Goal: Information Seeking & Learning: Check status

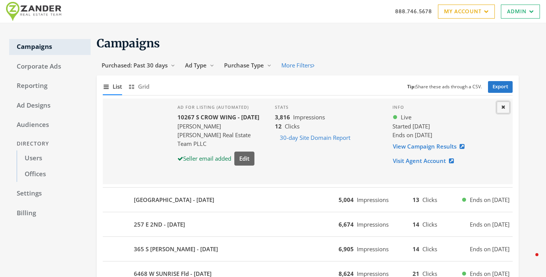
click at [505, 107] on button "Close" at bounding box center [503, 108] width 13 height 12
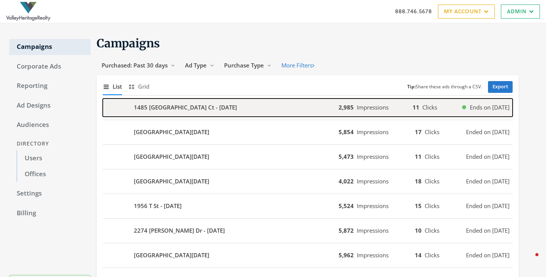
click at [200, 110] on b "1485 [GEOGRAPHIC_DATA] Ct - [DATE]" at bounding box center [185, 107] width 103 height 9
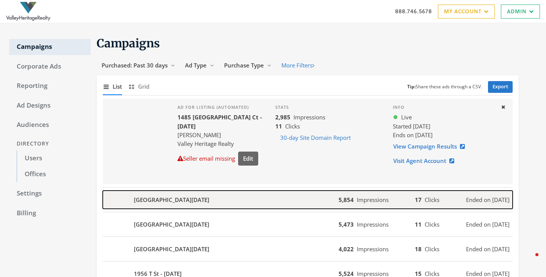
click at [171, 203] on b "1210 Sycamore St - [DATE]" at bounding box center [171, 200] width 75 height 9
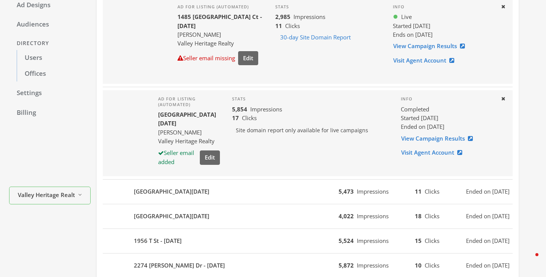
scroll to position [102, 0]
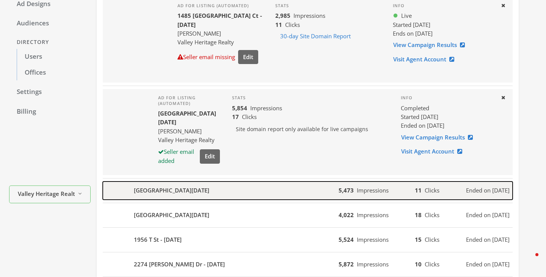
click at [147, 194] on b "11318 Valley Oak Dr - [DATE]" at bounding box center [171, 190] width 75 height 9
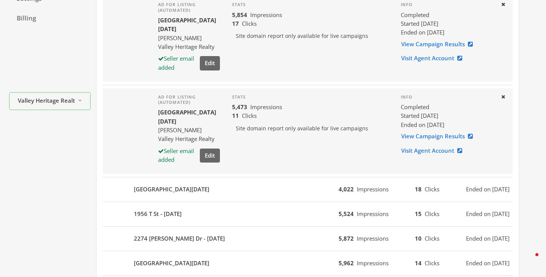
scroll to position [196, 0]
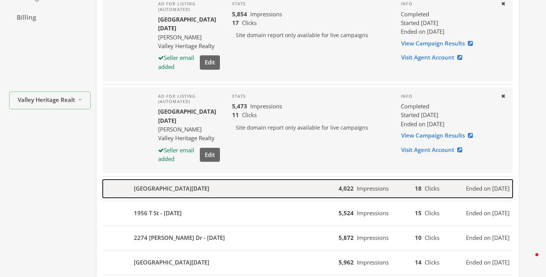
click at [146, 187] on b "520 W Main Ave - [DATE]" at bounding box center [171, 188] width 75 height 9
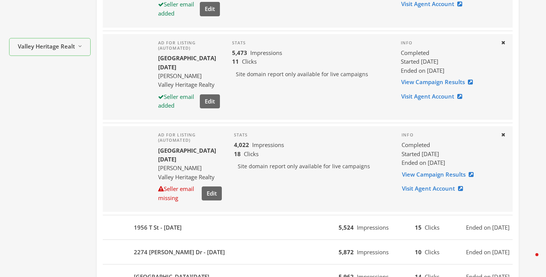
scroll to position [266, 0]
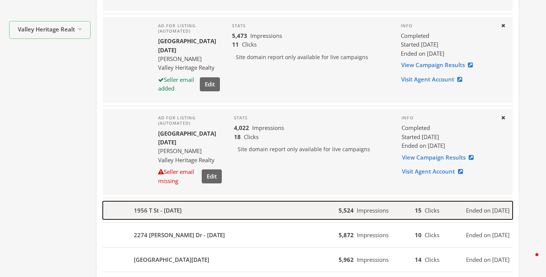
click at [147, 210] on b "1956 T St - [DATE]" at bounding box center [158, 210] width 48 height 9
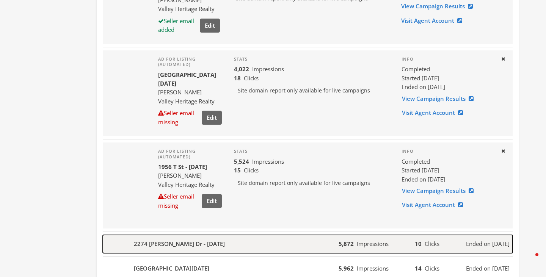
click at [148, 249] on div "2274 [PERSON_NAME] Dr - [DATE]" at bounding box center [221, 244] width 236 height 18
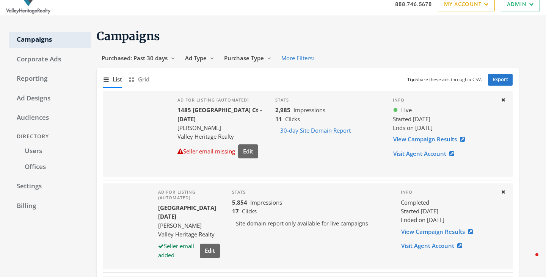
scroll to position [0, 0]
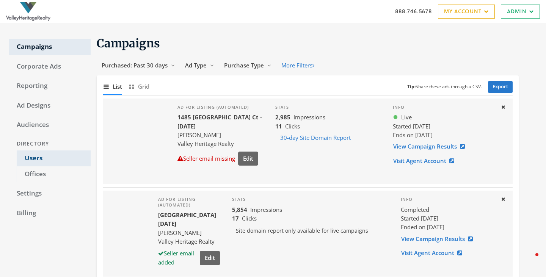
click at [37, 158] on link "Users" at bounding box center [54, 159] width 74 height 16
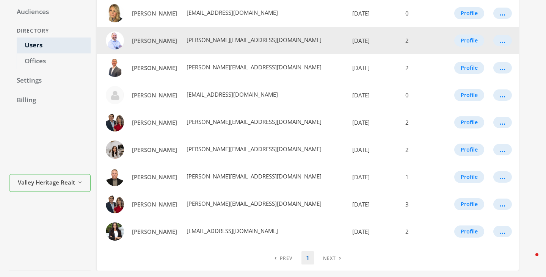
scroll to position [109, 0]
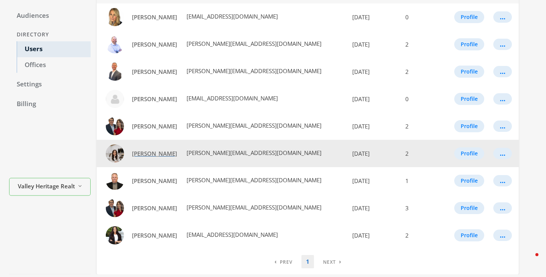
click at [152, 152] on span "[PERSON_NAME]" at bounding box center [154, 154] width 45 height 8
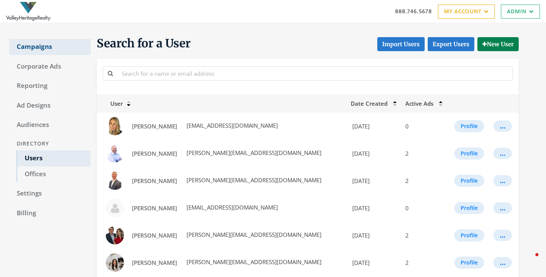
click at [37, 47] on link "Campaigns" at bounding box center [50, 47] width 82 height 16
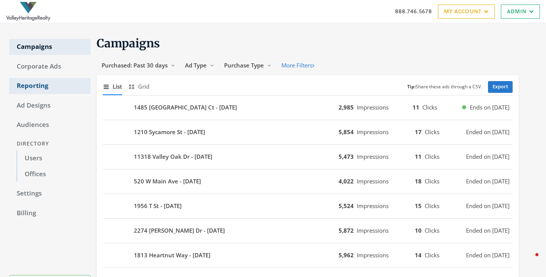
click at [35, 82] on link "Reporting" at bounding box center [50, 86] width 82 height 16
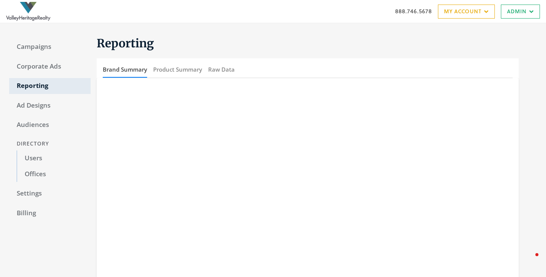
scroll to position [0, 0]
click at [156, 70] on button "Product Summary" at bounding box center [177, 69] width 49 height 16
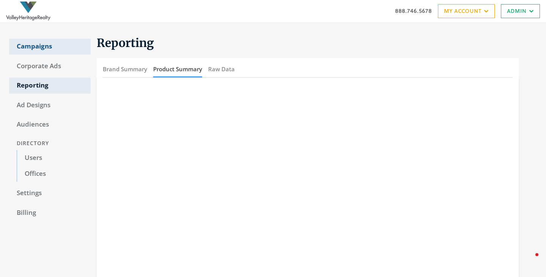
click at [31, 46] on link "Campaigns" at bounding box center [50, 47] width 82 height 16
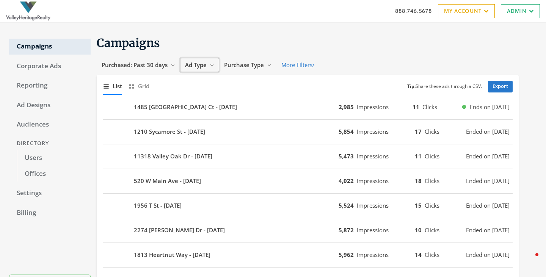
click at [191, 64] on span "Ad Type" at bounding box center [196, 65] width 22 height 8
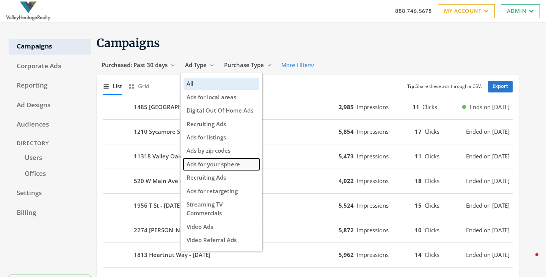
click at [230, 167] on span "Ads for your sphere" at bounding box center [213, 164] width 53 height 8
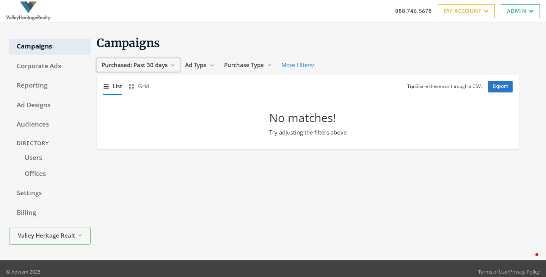
click at [133, 63] on span "Purchased: Past 30 days" at bounding box center [135, 65] width 66 height 8
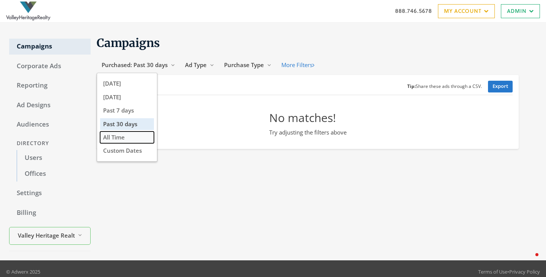
click at [127, 136] on button "All Time" at bounding box center [127, 138] width 54 height 12
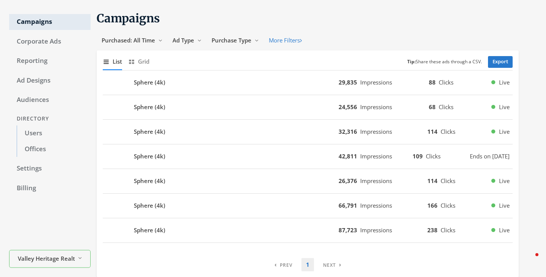
scroll to position [28, 0]
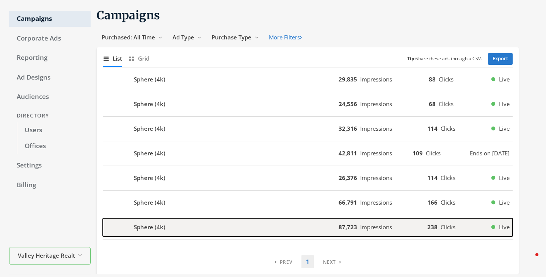
click at [191, 227] on div "Sphere (4k)" at bounding box center [221, 227] width 236 height 18
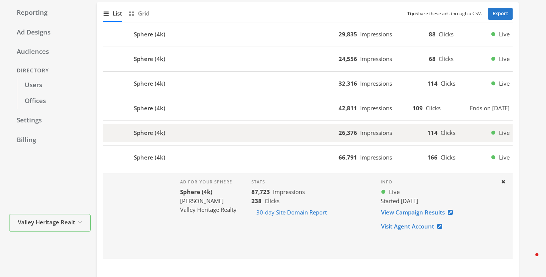
scroll to position [75, 0]
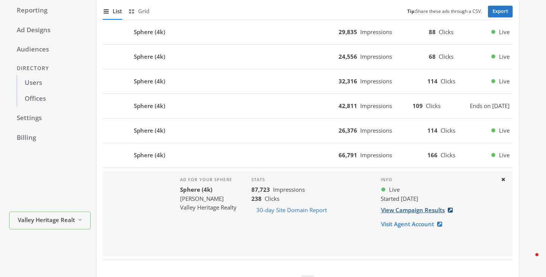
click at [410, 209] on link "View Campaign Results" at bounding box center [419, 210] width 77 height 14
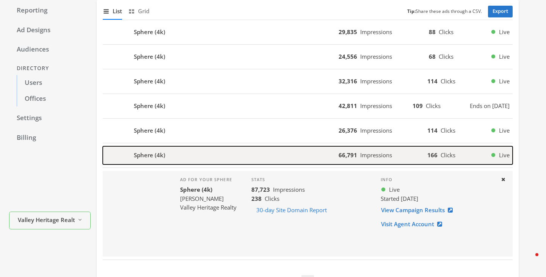
click at [399, 157] on div "66,791 Impressions 166 Clicks Live" at bounding box center [426, 155] width 174 height 9
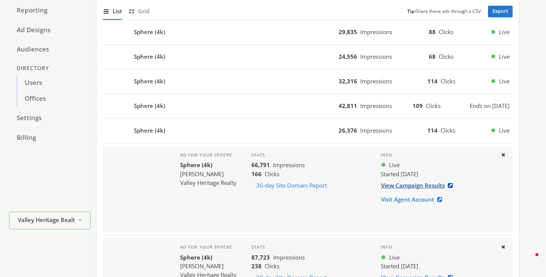
click at [418, 185] on link "View Campaign Results" at bounding box center [419, 186] width 77 height 14
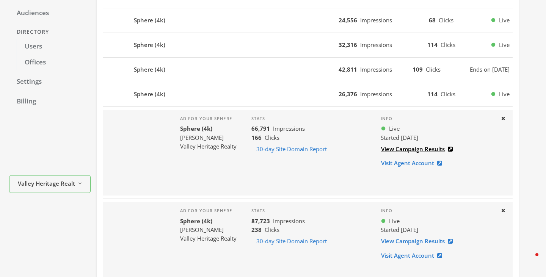
scroll to position [129, 0]
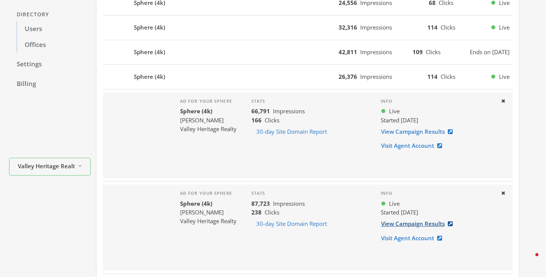
click at [413, 228] on link "View Campaign Results" at bounding box center [419, 224] width 77 height 14
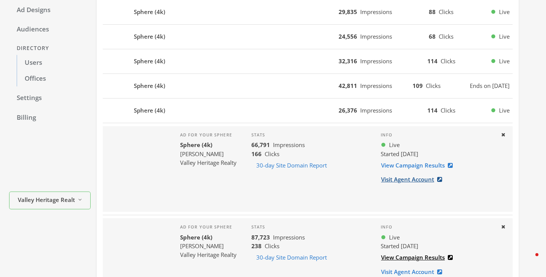
scroll to position [80, 0]
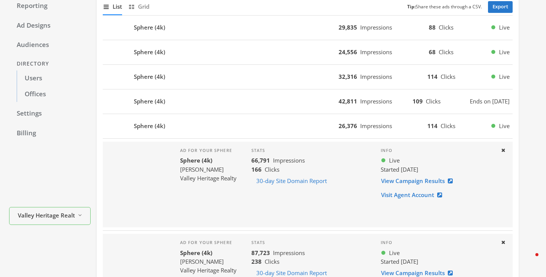
click at [256, 116] on div "Sphere (4k) 26,376 Impressions 114 Clicks Live" at bounding box center [308, 126] width 410 height 25
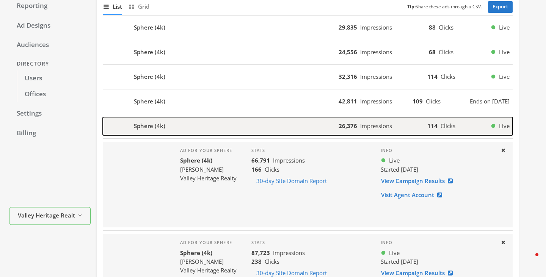
click at [256, 126] on div "Sphere (4k)" at bounding box center [221, 126] width 236 height 18
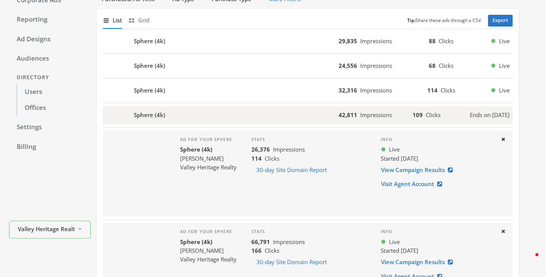
scroll to position [64, 0]
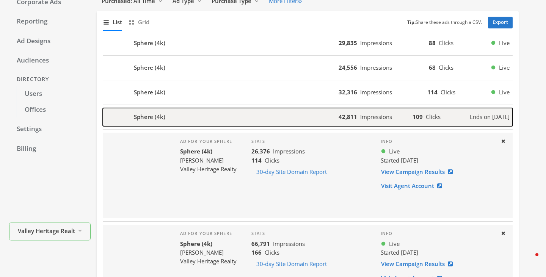
click at [354, 110] on button "Sphere (4k) 42,811 Impressions 109 Clicks Ends on 7/17/25" at bounding box center [308, 117] width 410 height 18
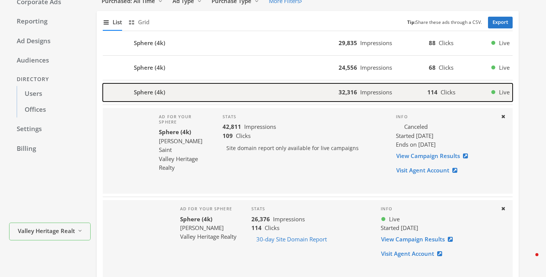
click at [356, 88] on b "32,316" at bounding box center [348, 92] width 19 height 8
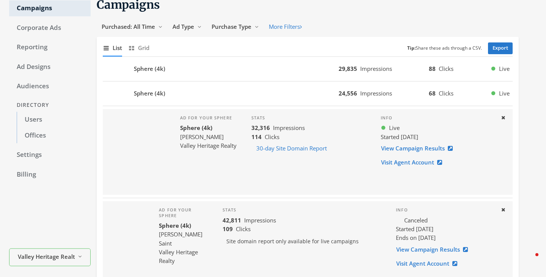
scroll to position [38, 0]
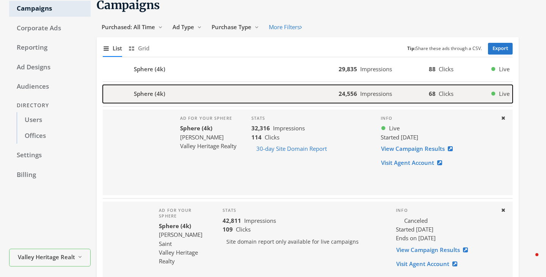
click at [354, 97] on div "24,556 Impressions" at bounding box center [365, 93] width 53 height 9
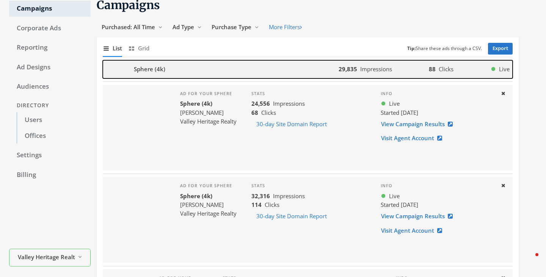
click at [211, 61] on div "Sphere (4k)" at bounding box center [221, 69] width 236 height 18
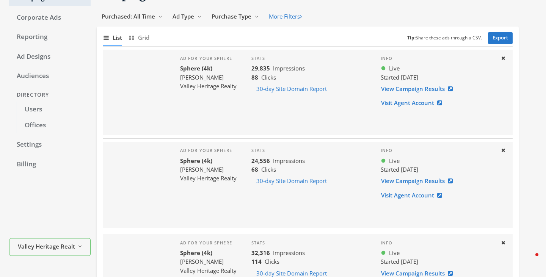
scroll to position [47, 0]
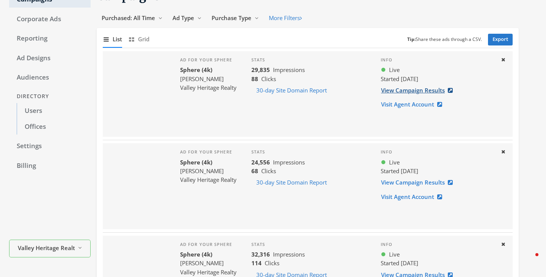
click at [416, 88] on link "View Campaign Results" at bounding box center [419, 90] width 77 height 14
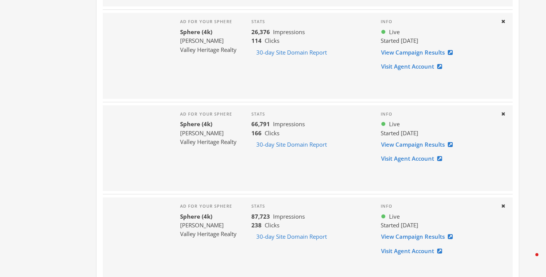
scroll to position [490, 0]
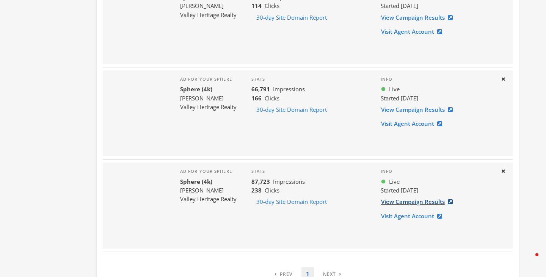
click at [413, 201] on link "View Campaign Results" at bounding box center [419, 202] width 77 height 14
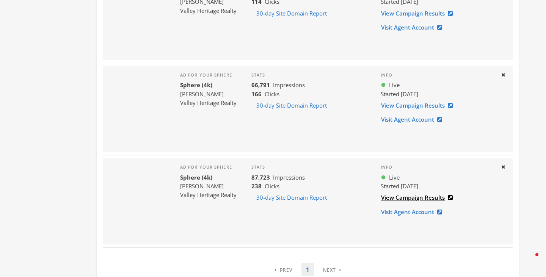
scroll to position [512, 0]
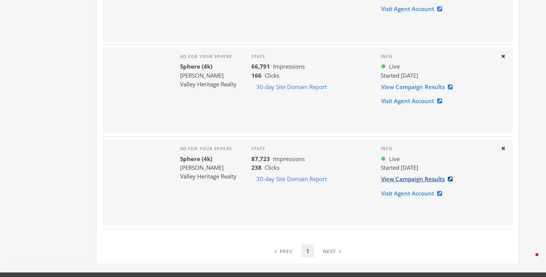
click at [404, 179] on link "View Campaign Results" at bounding box center [419, 179] width 77 height 14
click at [407, 83] on link "View Campaign Results" at bounding box center [419, 87] width 77 height 14
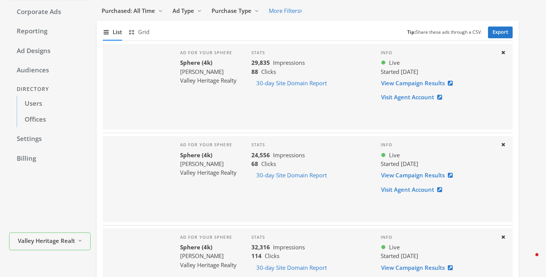
scroll to position [5, 0]
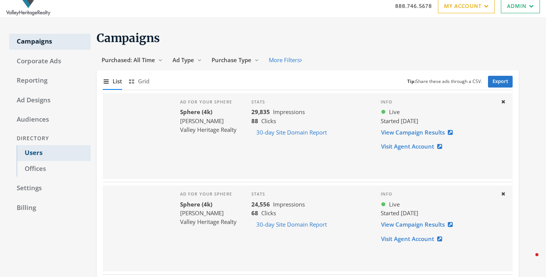
click at [35, 151] on link "Users" at bounding box center [54, 153] width 74 height 16
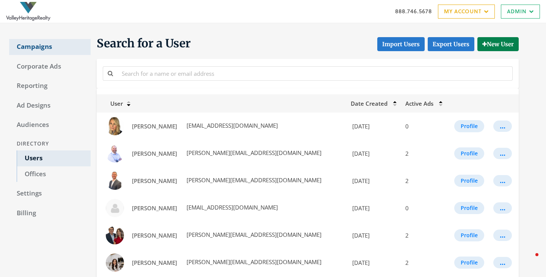
click at [28, 51] on link "Campaigns" at bounding box center [50, 47] width 82 height 16
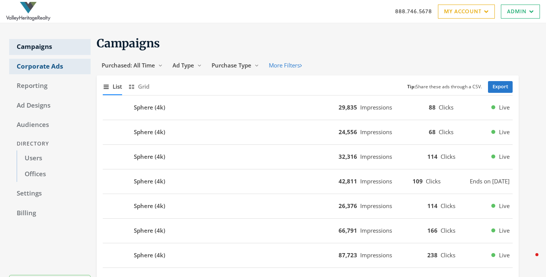
click at [35, 67] on link "Corporate Ads" at bounding box center [50, 67] width 82 height 16
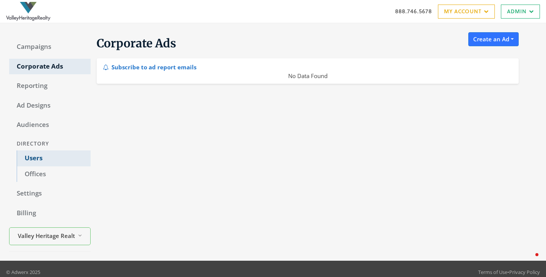
click at [31, 158] on link "Users" at bounding box center [54, 159] width 74 height 16
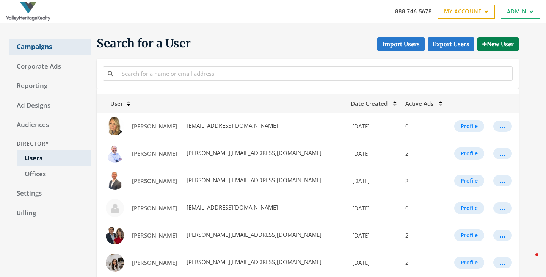
click at [33, 46] on link "Campaigns" at bounding box center [50, 47] width 82 height 16
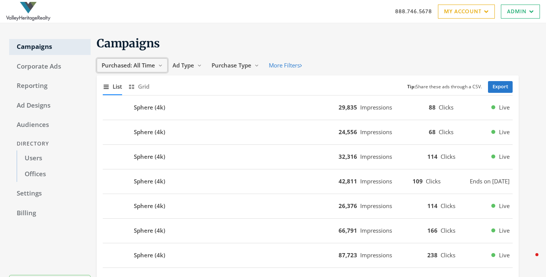
click at [140, 67] on span "Purchased: All Time" at bounding box center [128, 65] width 53 height 8
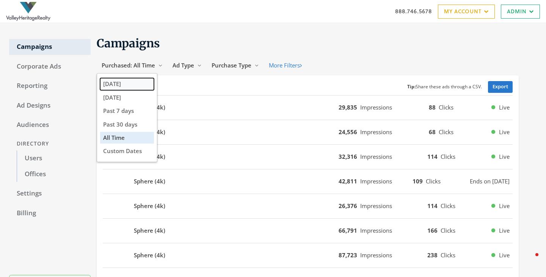
click at [119, 87] on span "[DATE]" at bounding box center [112, 84] width 18 height 8
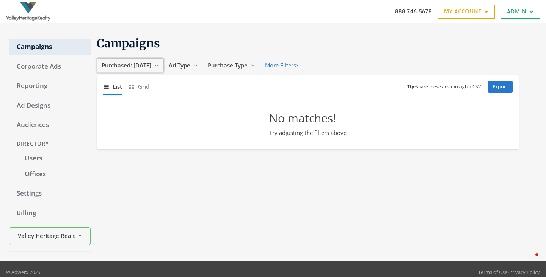
click at [134, 64] on span "Purchased: Today" at bounding box center [127, 65] width 50 height 8
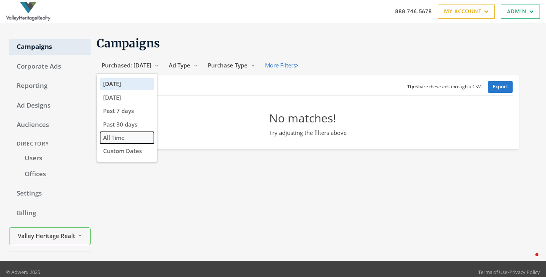
click at [127, 142] on button "All Time" at bounding box center [127, 138] width 54 height 12
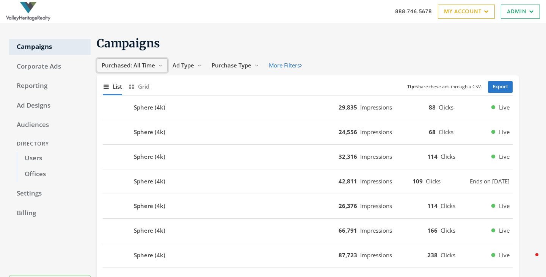
click at [138, 63] on span "Purchased: All Time" at bounding box center [128, 65] width 53 height 8
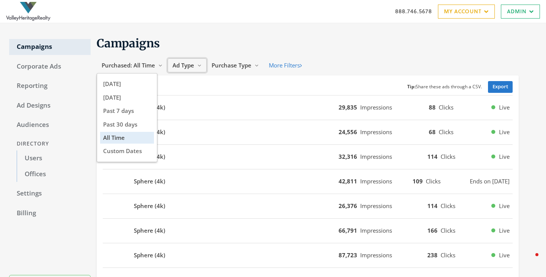
click at [194, 68] on span "Ad Type" at bounding box center [184, 65] width 22 height 8
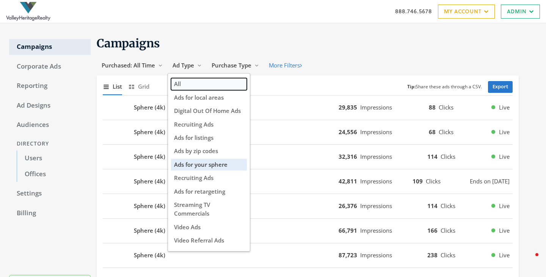
click at [189, 82] on button "All" at bounding box center [209, 84] width 76 height 12
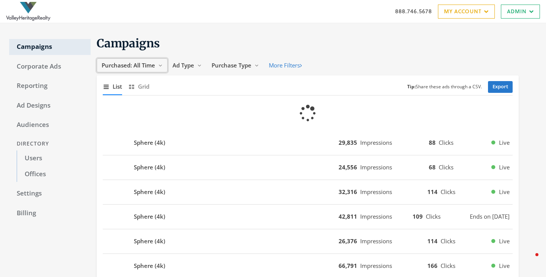
click at [136, 67] on span "Purchased: All Time" at bounding box center [128, 65] width 53 height 8
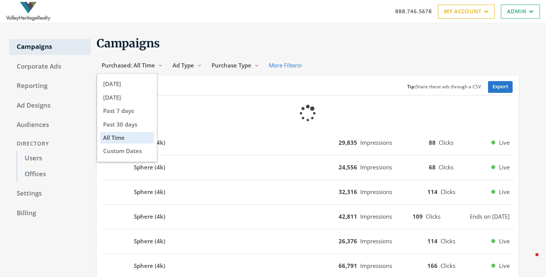
click at [242, 38] on h1 "Campaigns" at bounding box center [308, 43] width 422 height 15
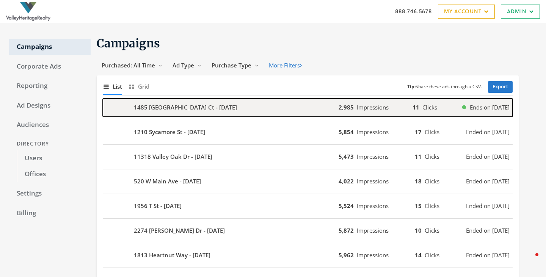
click at [195, 105] on b "1485 [GEOGRAPHIC_DATA] Ct - [DATE]" at bounding box center [185, 107] width 103 height 9
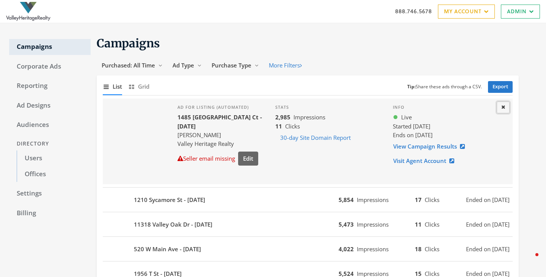
click at [504, 109] on icon at bounding box center [503, 107] width 4 height 5
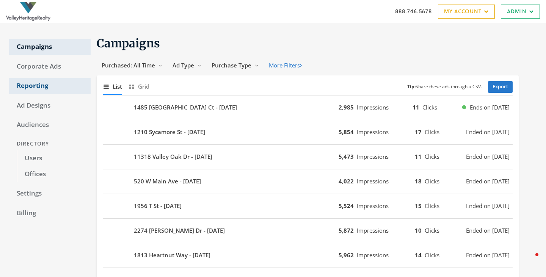
click at [36, 84] on link "Reporting" at bounding box center [50, 86] width 82 height 16
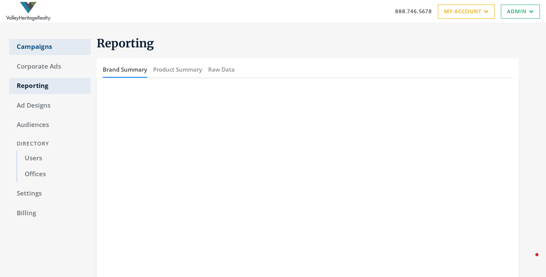
click at [50, 41] on div "Campaigns Corporate Ads Reporting Ad Designs Audiences Directory Users Offices …" at bounding box center [50, 209] width 82 height 355
click at [37, 45] on link "Campaigns" at bounding box center [50, 47] width 82 height 16
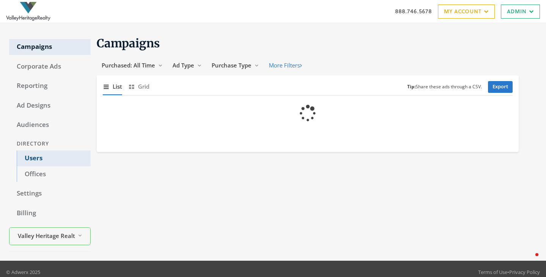
click at [32, 160] on link "Users" at bounding box center [54, 159] width 74 height 16
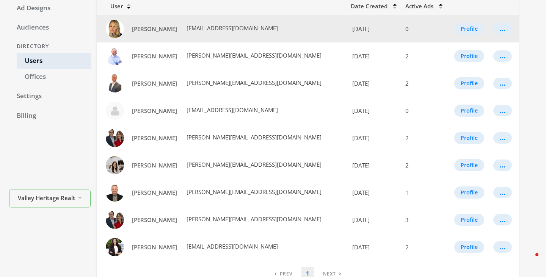
scroll to position [138, 0]
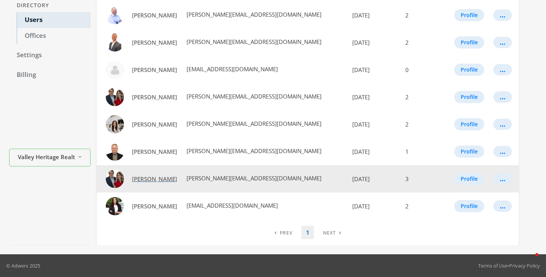
click at [146, 177] on span "[PERSON_NAME]" at bounding box center [154, 179] width 45 height 8
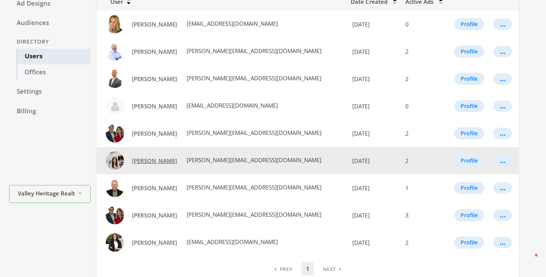
scroll to position [102, 0]
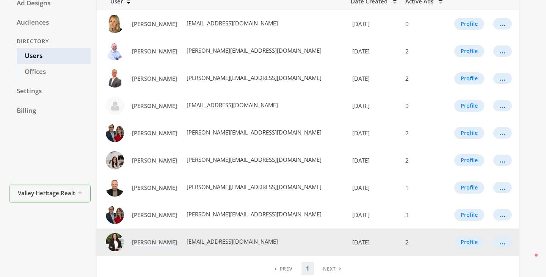
click at [140, 242] on span "[PERSON_NAME]" at bounding box center [154, 243] width 45 height 8
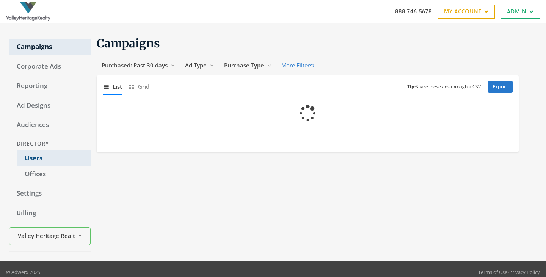
click at [36, 157] on link "Users" at bounding box center [54, 159] width 74 height 16
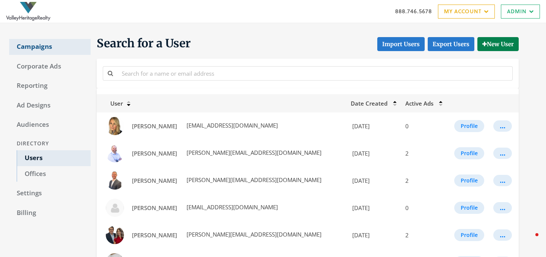
click at [44, 47] on link "Campaigns" at bounding box center [50, 47] width 82 height 16
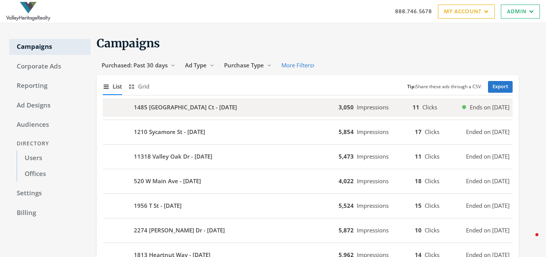
scroll to position [49, 0]
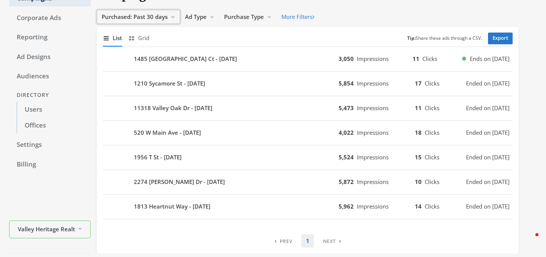
click at [140, 19] on span "Purchased: Past 30 days" at bounding box center [135, 17] width 66 height 8
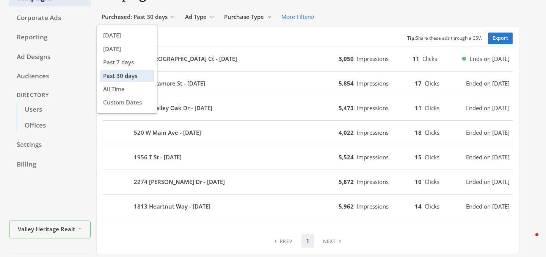
click at [176, 220] on div "Show list of campaigns List Show grid of campaigns Grid Tip: Share these ads th…" at bounding box center [308, 124] width 422 height 195
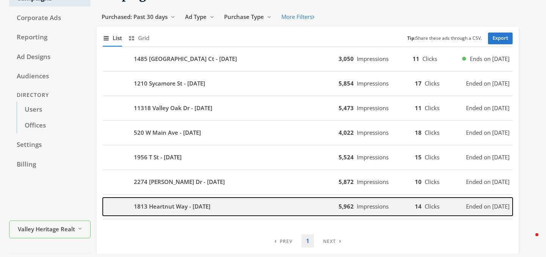
click at [185, 207] on b "1813 Heartnut Way - [DATE]" at bounding box center [172, 206] width 77 height 9
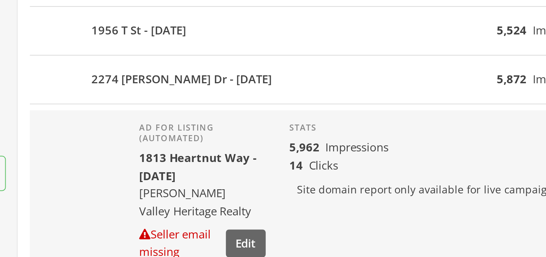
scroll to position [101, 0]
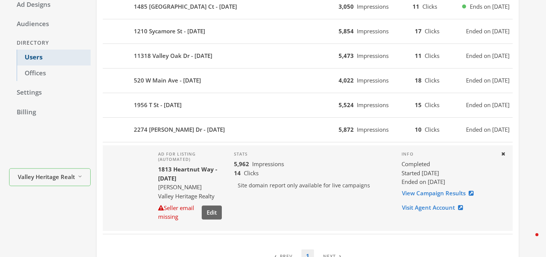
click at [28, 59] on link "Users" at bounding box center [54, 58] width 74 height 16
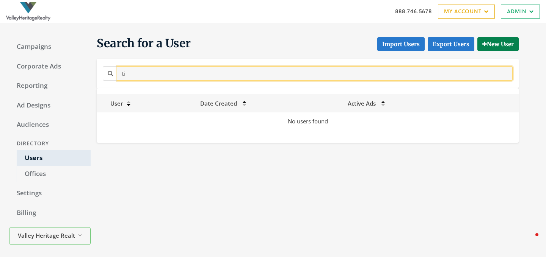
type input "t"
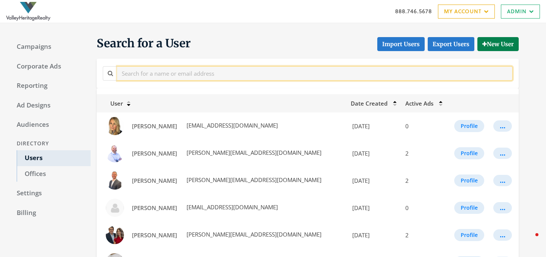
click at [182, 74] on input "text" at bounding box center [315, 73] width 396 height 14
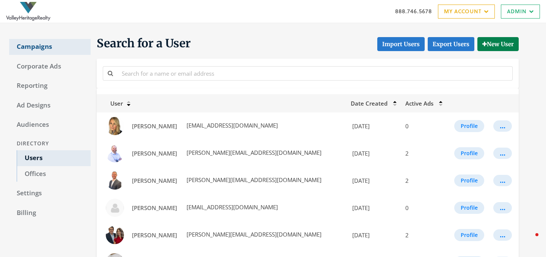
click at [36, 46] on link "Campaigns" at bounding box center [50, 47] width 82 height 16
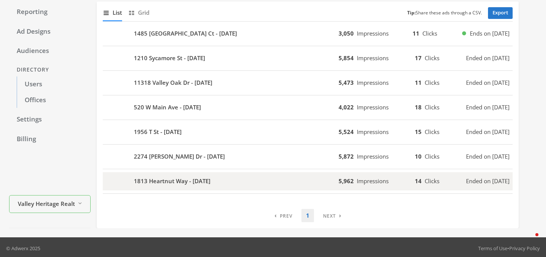
scroll to position [75, 0]
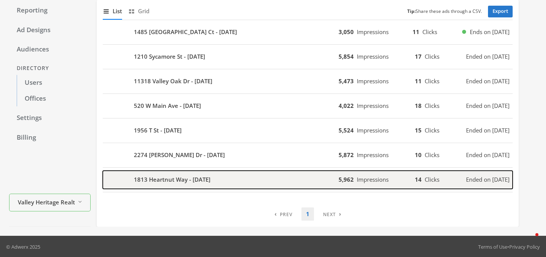
click at [165, 178] on b "1813 Heartnut Way - [DATE]" at bounding box center [172, 180] width 77 height 9
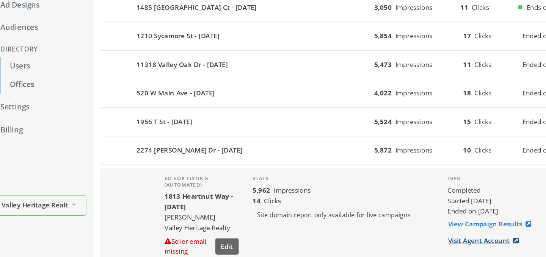
click at [425, 231] on link "Visit Agent Account" at bounding box center [435, 233] width 66 height 14
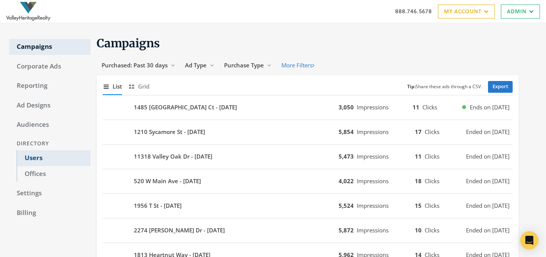
click at [32, 160] on link "Users" at bounding box center [54, 159] width 74 height 16
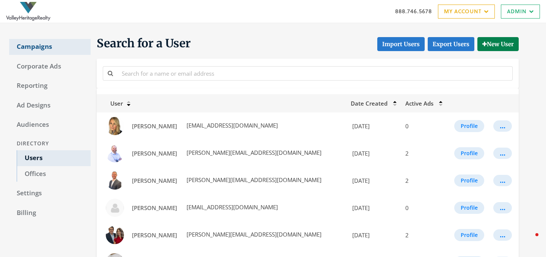
click at [35, 51] on link "Campaigns" at bounding box center [50, 47] width 82 height 16
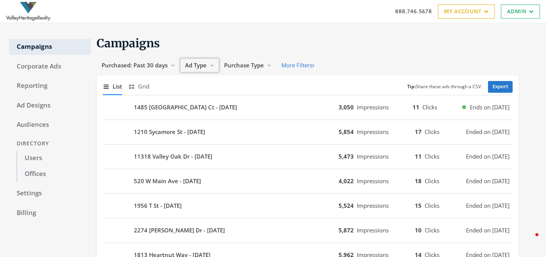
click at [200, 64] on span "Ad Type" at bounding box center [196, 65] width 22 height 8
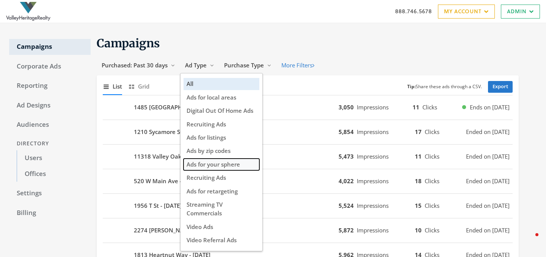
click at [213, 163] on span "Ads for your sphere" at bounding box center [213, 165] width 53 height 8
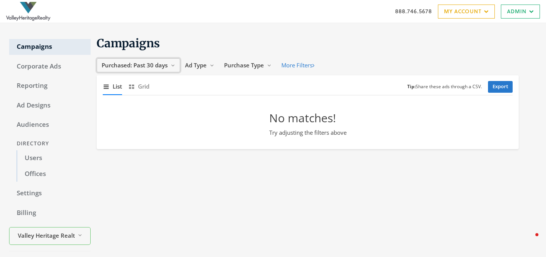
click at [142, 69] on button "Purchased: Past 30 days Reveal list of Purchased: Past 30 days" at bounding box center [138, 65] width 83 height 14
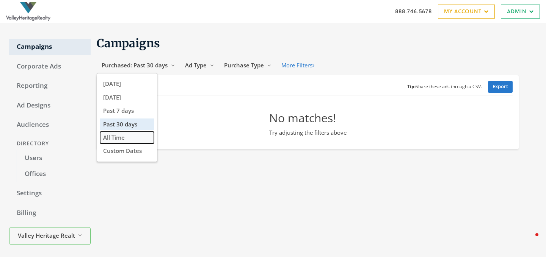
click at [127, 135] on button "All Time" at bounding box center [127, 138] width 54 height 12
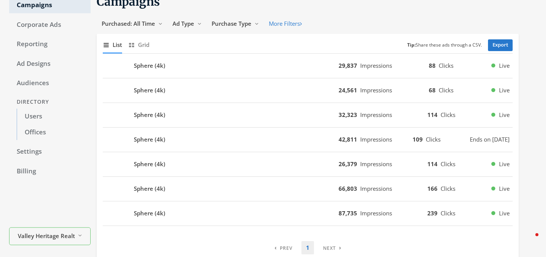
scroll to position [50, 0]
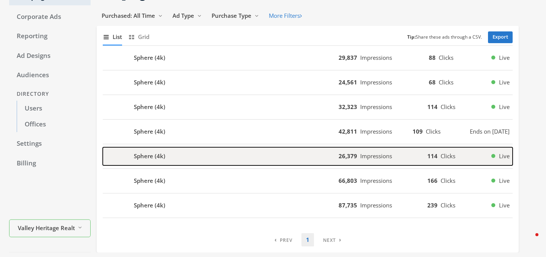
click at [169, 155] on div "Sphere (4k)" at bounding box center [221, 157] width 236 height 18
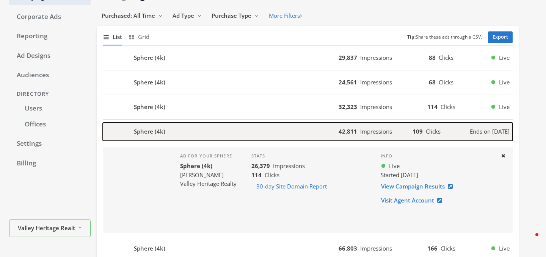
click at [191, 128] on div "Sphere (4k)" at bounding box center [221, 132] width 236 height 18
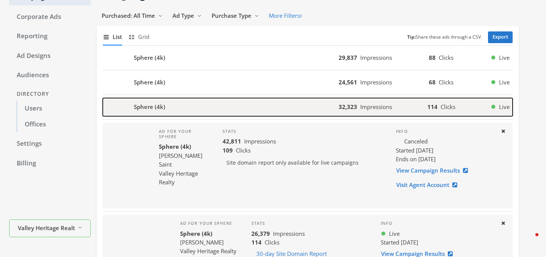
click at [178, 106] on div "Sphere (4k)" at bounding box center [221, 107] width 236 height 18
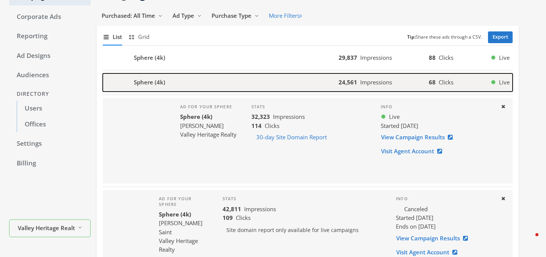
click at [173, 86] on div "Sphere (4k)" at bounding box center [221, 83] width 236 height 18
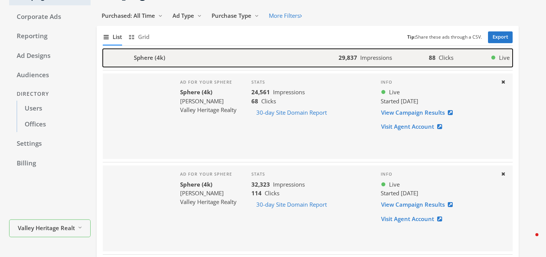
click at [174, 61] on div "Sphere (4k)" at bounding box center [221, 58] width 236 height 18
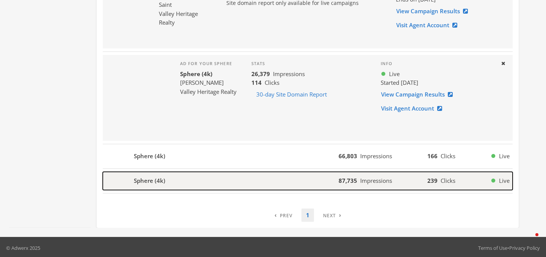
click at [180, 172] on div "Sphere (4k)" at bounding box center [221, 181] width 236 height 18
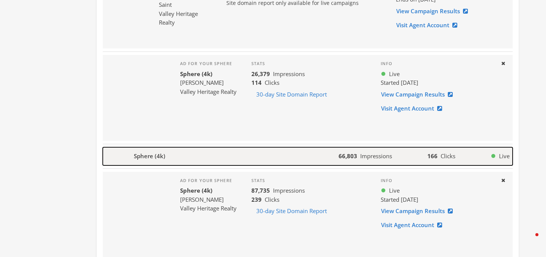
click at [167, 155] on div "Sphere (4k)" at bounding box center [221, 157] width 236 height 18
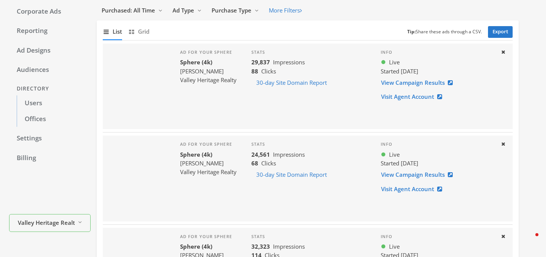
scroll to position [54, 0]
click at [31, 103] on link "Users" at bounding box center [54, 104] width 74 height 16
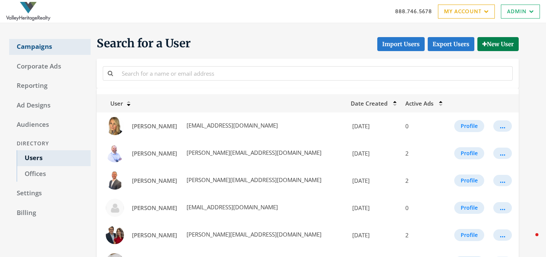
click at [37, 44] on link "Campaigns" at bounding box center [50, 47] width 82 height 16
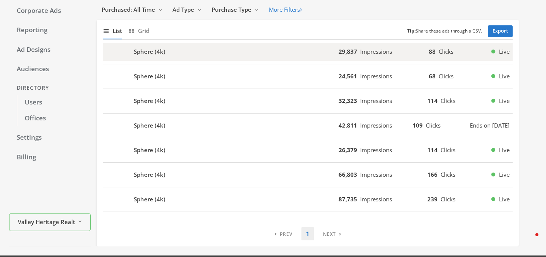
scroll to position [66, 0]
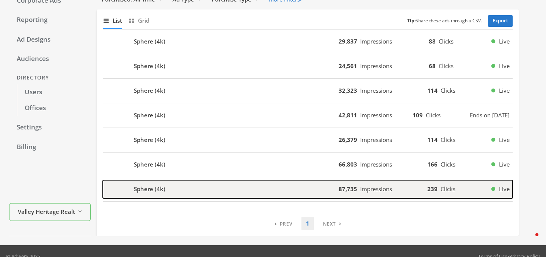
click at [185, 191] on div "Sphere (4k)" at bounding box center [221, 189] width 236 height 18
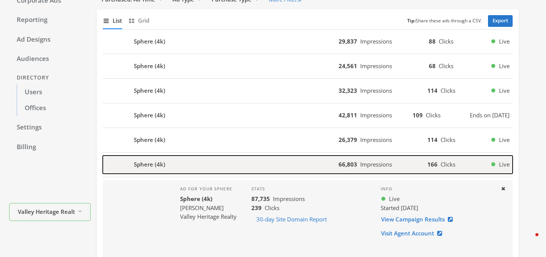
click at [160, 162] on b "Sphere (4k)" at bounding box center [149, 164] width 31 height 9
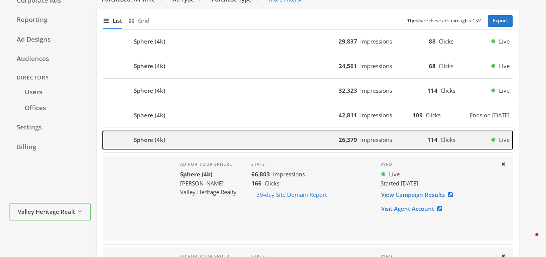
click at [154, 139] on b "Sphere (4k)" at bounding box center [149, 140] width 31 height 9
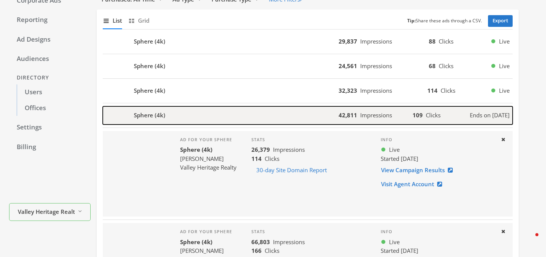
click at [151, 118] on b "Sphere (4k)" at bounding box center [149, 115] width 31 height 9
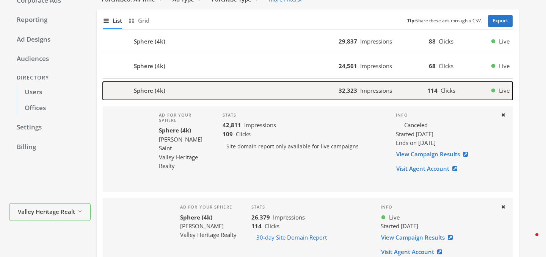
click at [155, 88] on b "Sphere (4k)" at bounding box center [149, 90] width 31 height 9
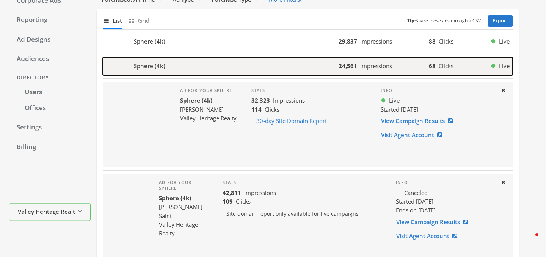
click at [156, 67] on b "Sphere (4k)" at bounding box center [149, 66] width 31 height 9
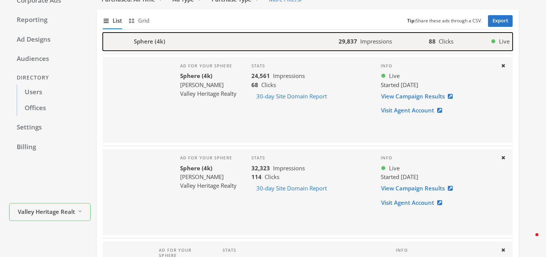
click at [160, 44] on b "Sphere (4k)" at bounding box center [149, 41] width 31 height 9
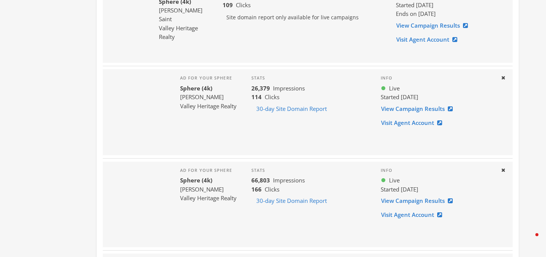
scroll to position [0, 0]
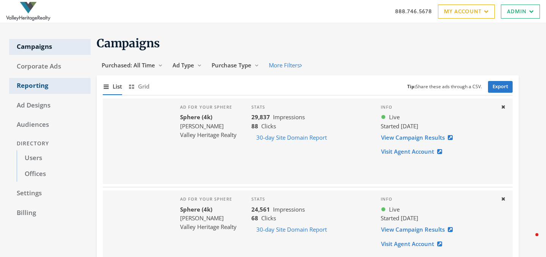
click at [42, 84] on link "Reporting" at bounding box center [50, 86] width 82 height 16
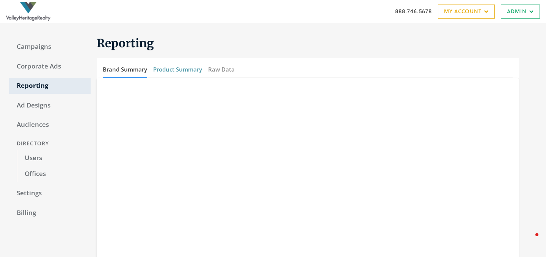
click at [181, 70] on button "Product Summary" at bounding box center [177, 69] width 49 height 16
click at [127, 72] on button "Brand Summary" at bounding box center [125, 69] width 44 height 16
click at [32, 45] on link "Campaigns" at bounding box center [50, 47] width 82 height 16
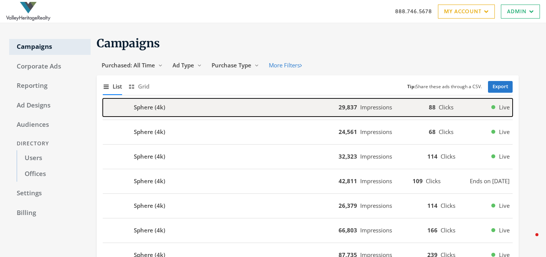
click at [348, 104] on b "29,837" at bounding box center [348, 108] width 19 height 8
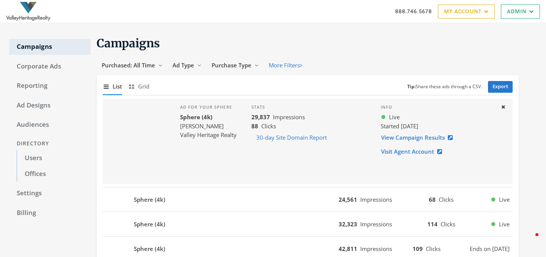
click at [494, 103] on div "Info Live Started [DATE] View Campaign Results Visit Agent Account" at bounding box center [438, 142] width 126 height 86
click at [504, 107] on icon at bounding box center [503, 107] width 4 height 5
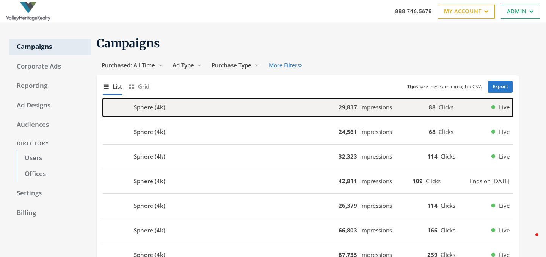
click at [174, 108] on div "Sphere (4k)" at bounding box center [221, 108] width 236 height 18
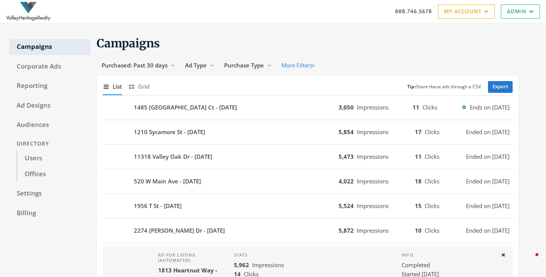
scroll to position [76, 0]
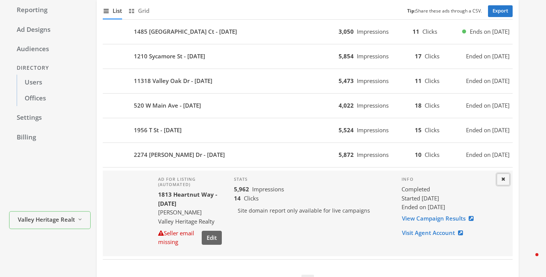
click at [500, 182] on button "Close" at bounding box center [503, 180] width 13 height 12
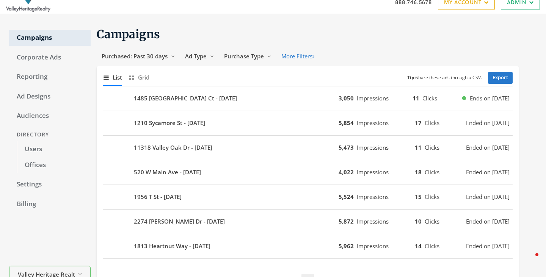
scroll to position [0, 0]
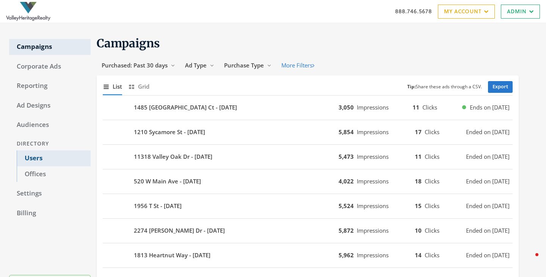
click at [30, 156] on link "Users" at bounding box center [54, 159] width 74 height 16
